Goal: Task Accomplishment & Management: Manage account settings

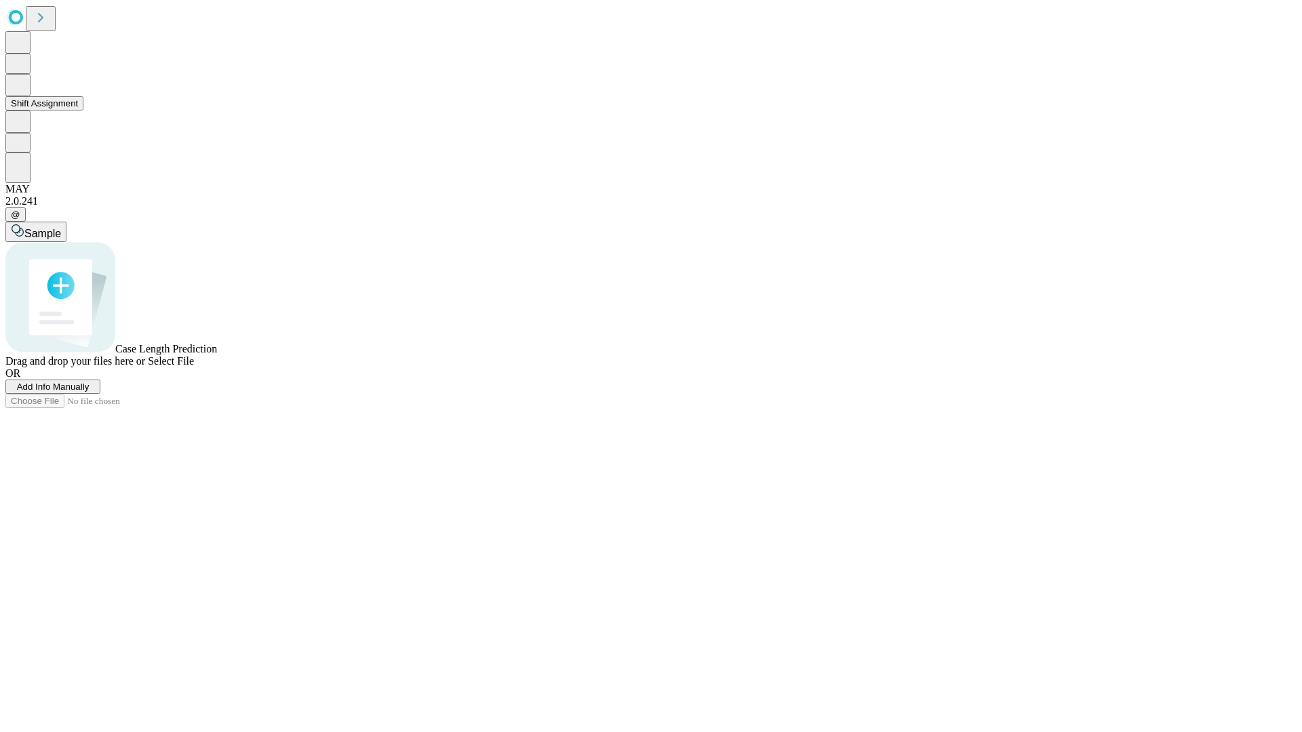
click at [83, 111] on button "Shift Assignment" at bounding box center [44, 103] width 78 height 14
